Goal: Navigation & Orientation: Find specific page/section

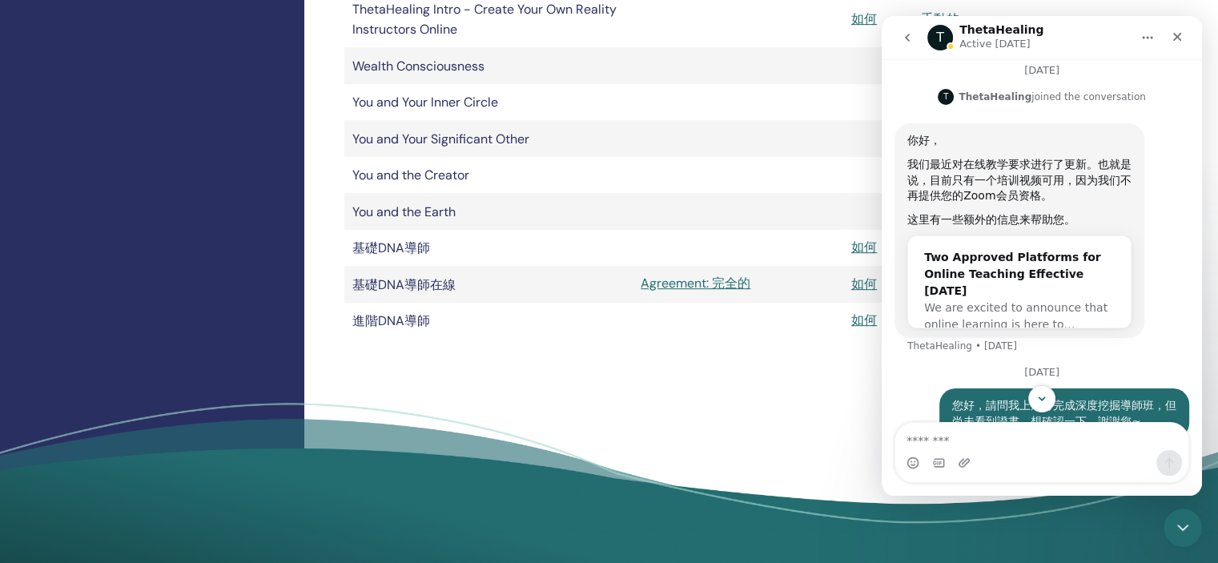
scroll to position [648, 0]
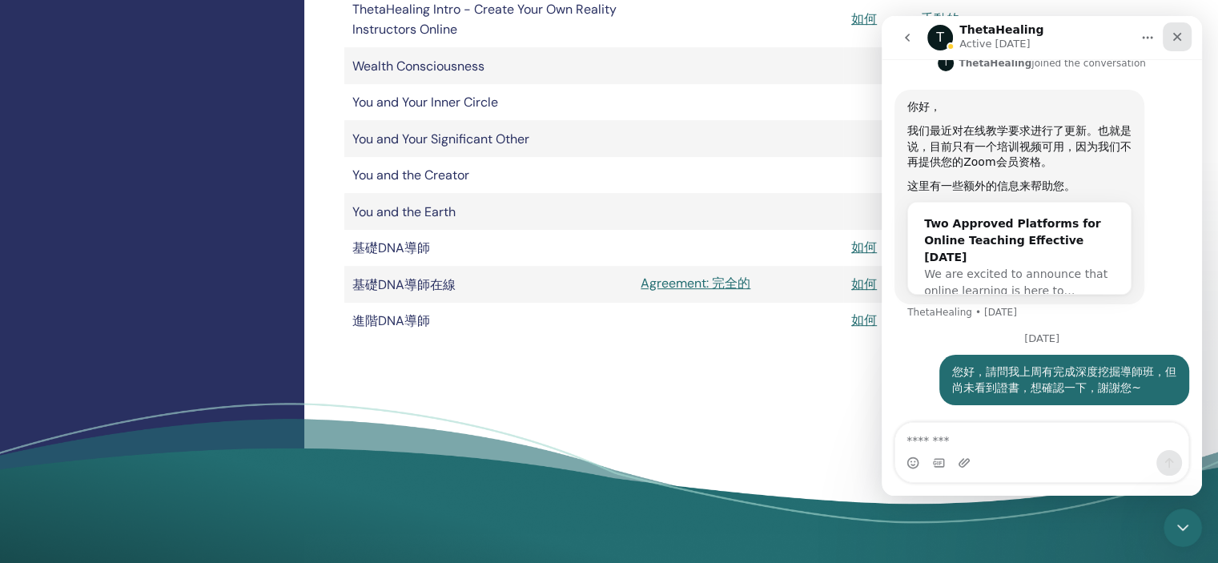
click at [1179, 34] on icon "Close" at bounding box center [1177, 37] width 9 height 9
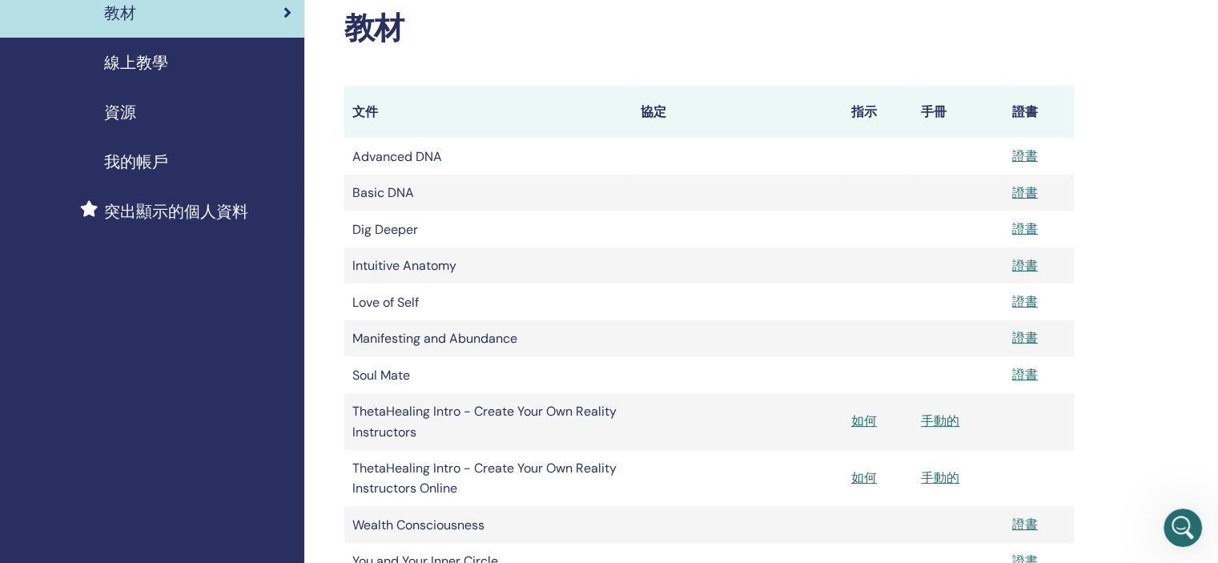
scroll to position [240, 0]
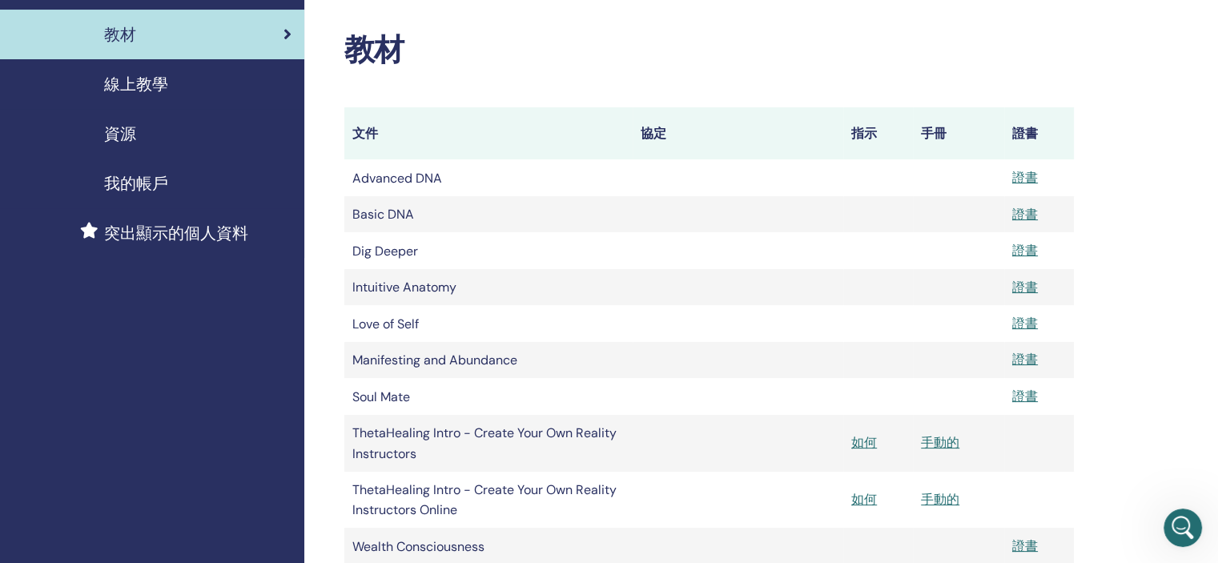
click at [234, 176] on div "我的帳戶" at bounding box center [152, 183] width 279 height 24
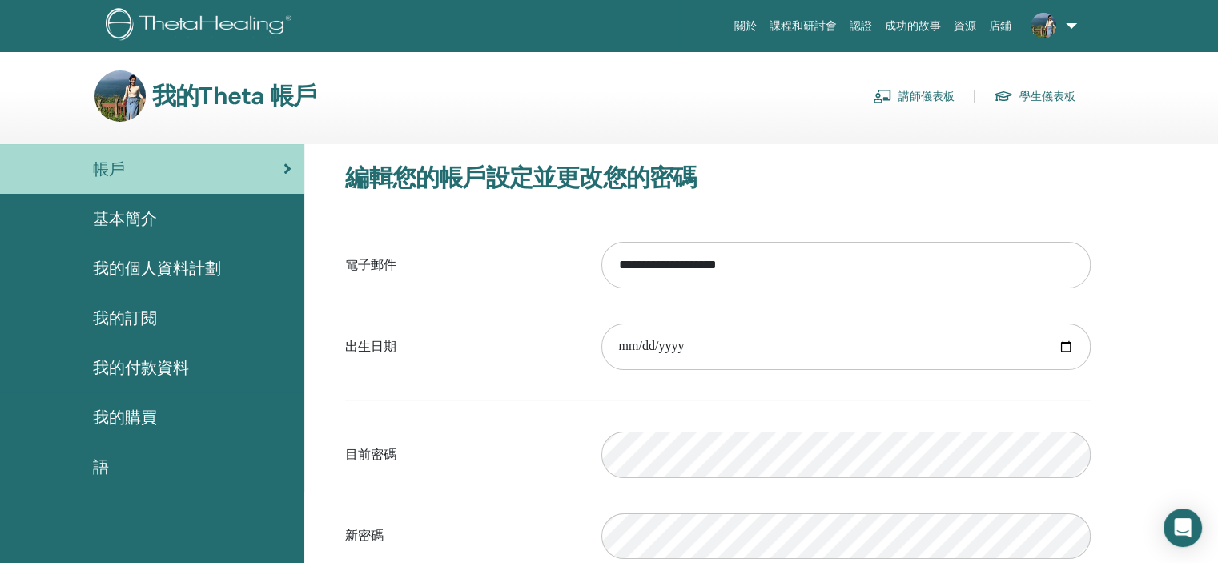
click at [888, 97] on img at bounding box center [882, 96] width 19 height 14
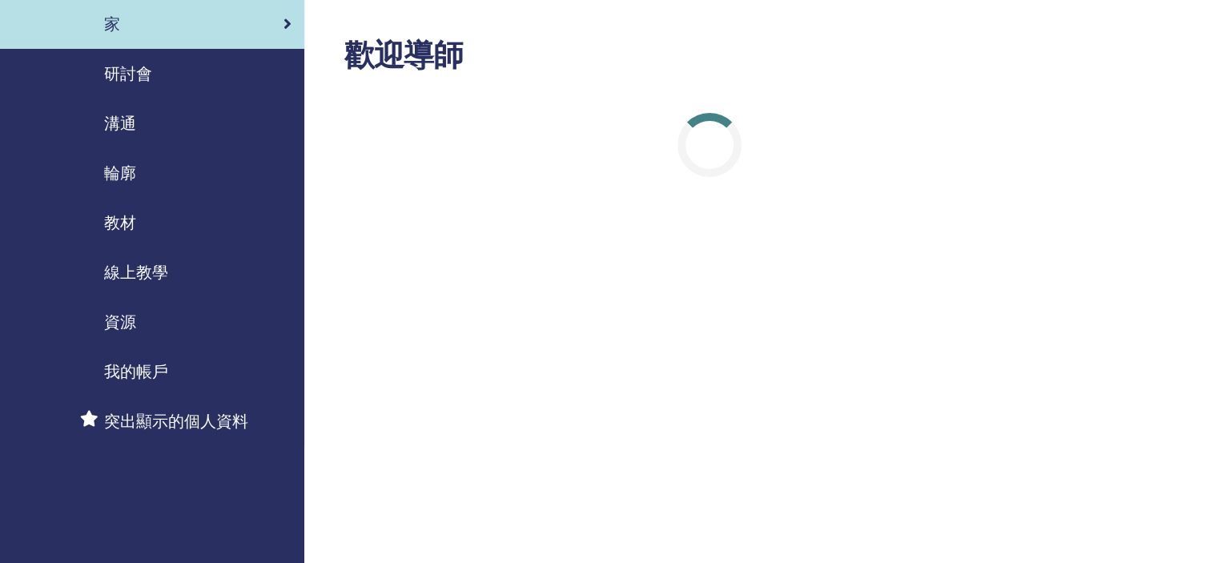
scroll to position [160, 0]
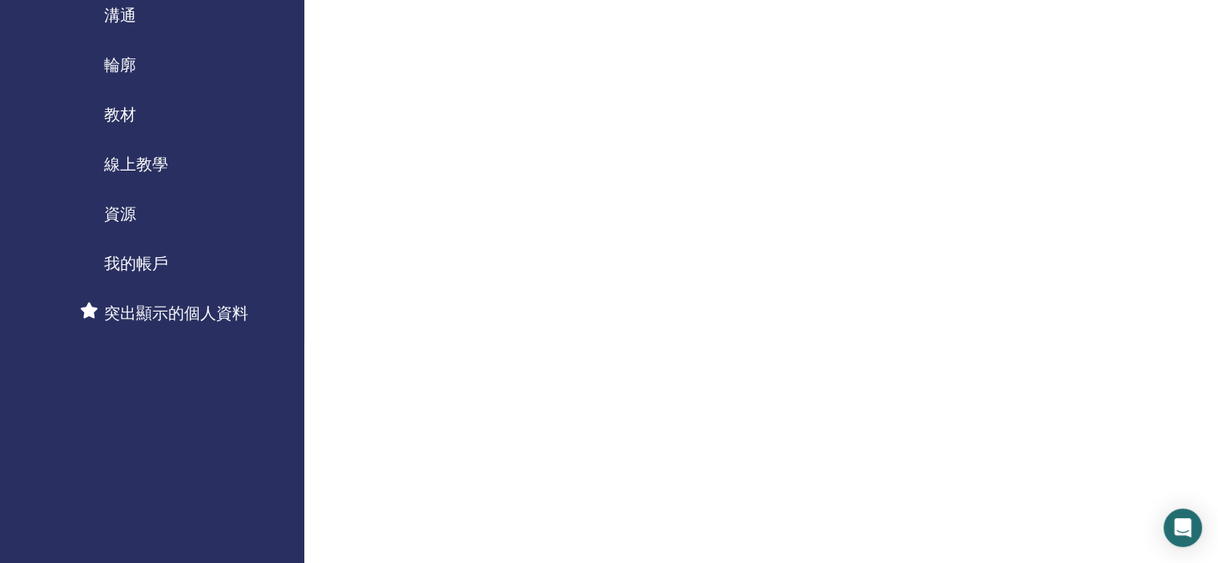
click at [197, 204] on div "資源" at bounding box center [152, 214] width 279 height 24
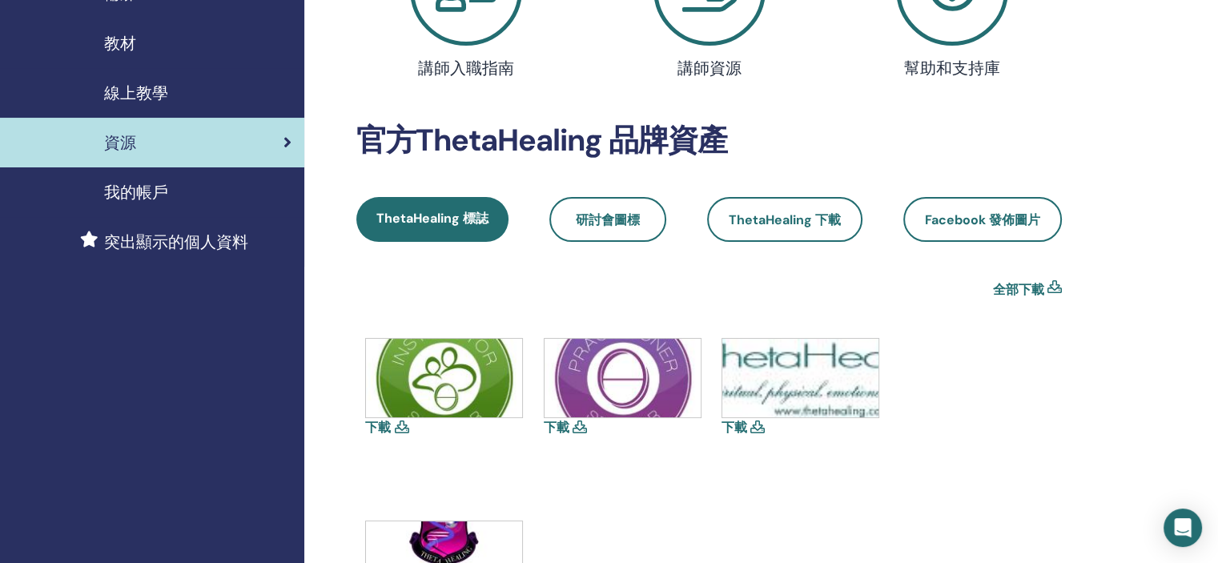
scroll to position [240, 0]
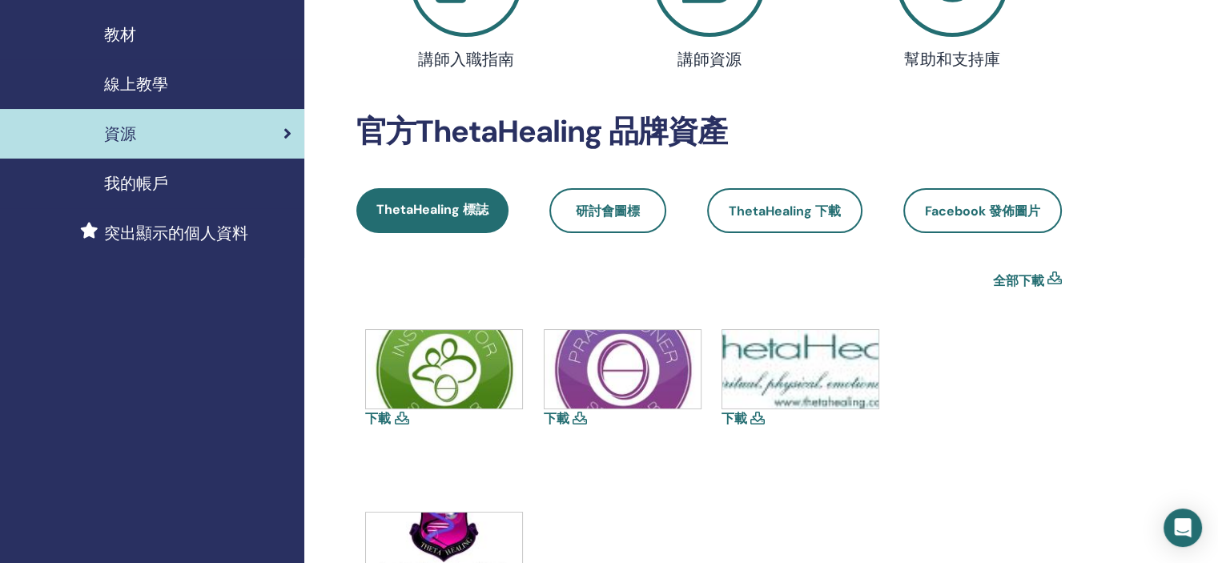
click at [157, 79] on font "線上教學" at bounding box center [136, 84] width 64 height 21
